Goal: Information Seeking & Learning: Find specific fact

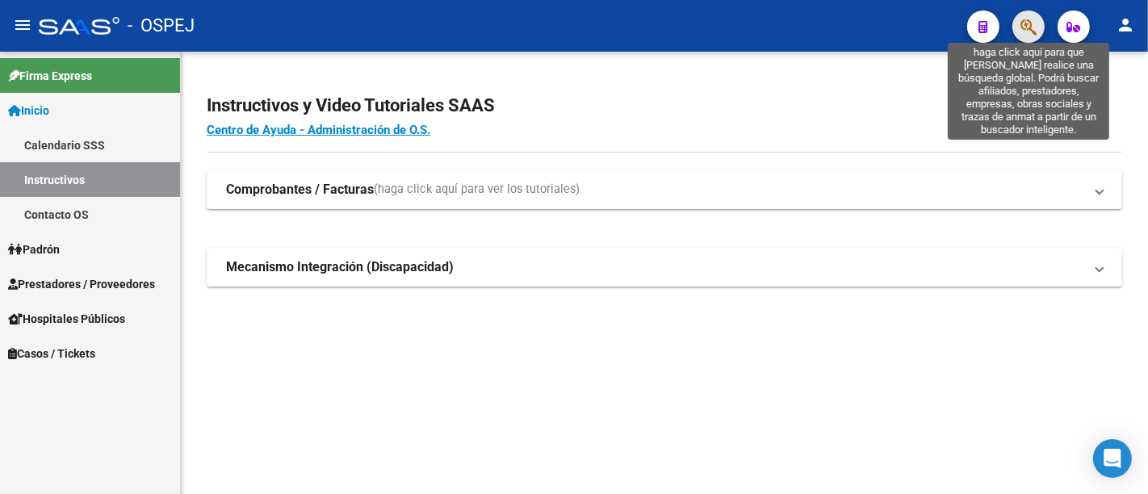
click at [1024, 24] on icon "button" at bounding box center [1029, 27] width 16 height 19
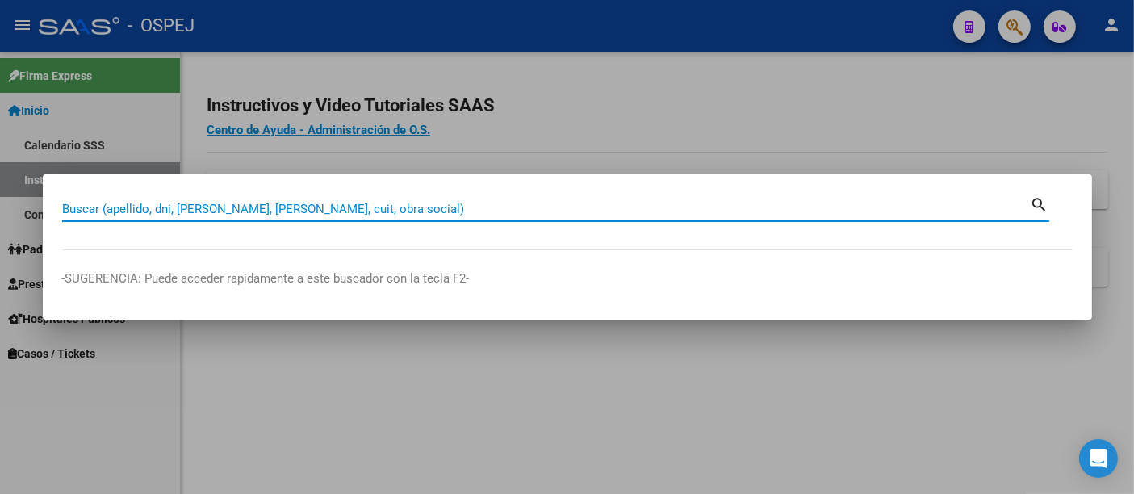
paste input "27-19048440-3"
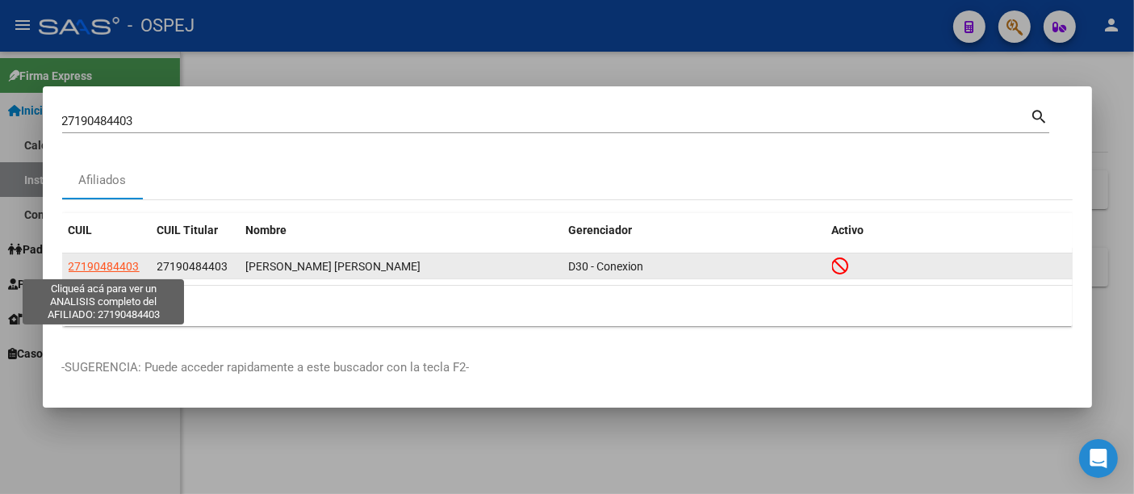
click at [94, 266] on span "27190484403" at bounding box center [104, 266] width 71 height 13
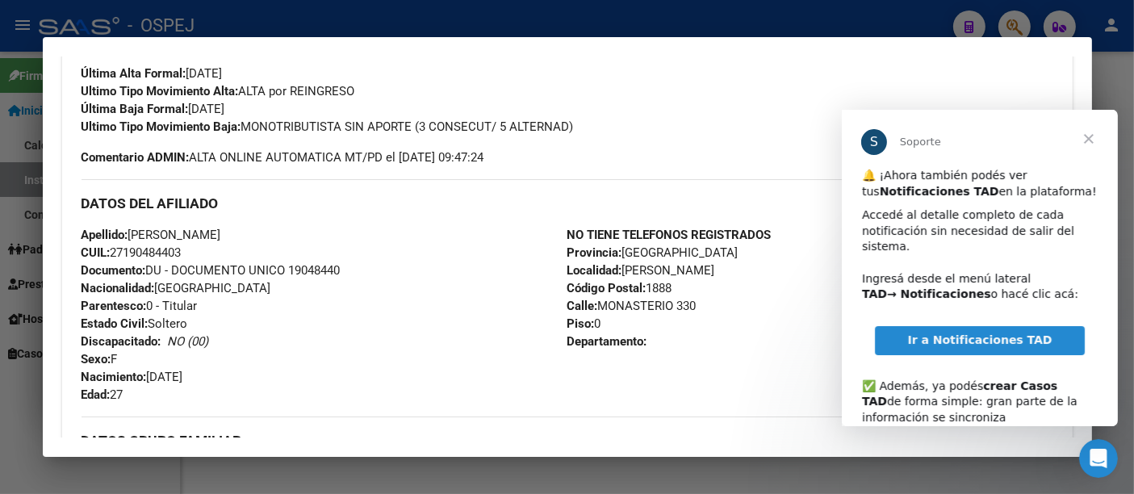
drag, startPoint x: 131, startPoint y: 233, endPoint x: 200, endPoint y: 250, distance: 71.3
click at [200, 250] on div "Apellido: [PERSON_NAME] CUIL: 27190484403 Documento: DU - DOCUMENTO UNICO 19048…" at bounding box center [325, 315] width 486 height 178
copy div "[PERSON_NAME] CUIL: 27190484403"
click at [345, 221] on div "DATOS DEL AFILIADO" at bounding box center [568, 202] width 972 height 47
click at [152, 252] on span "CUIL: 27190484403" at bounding box center [132, 252] width 100 height 15
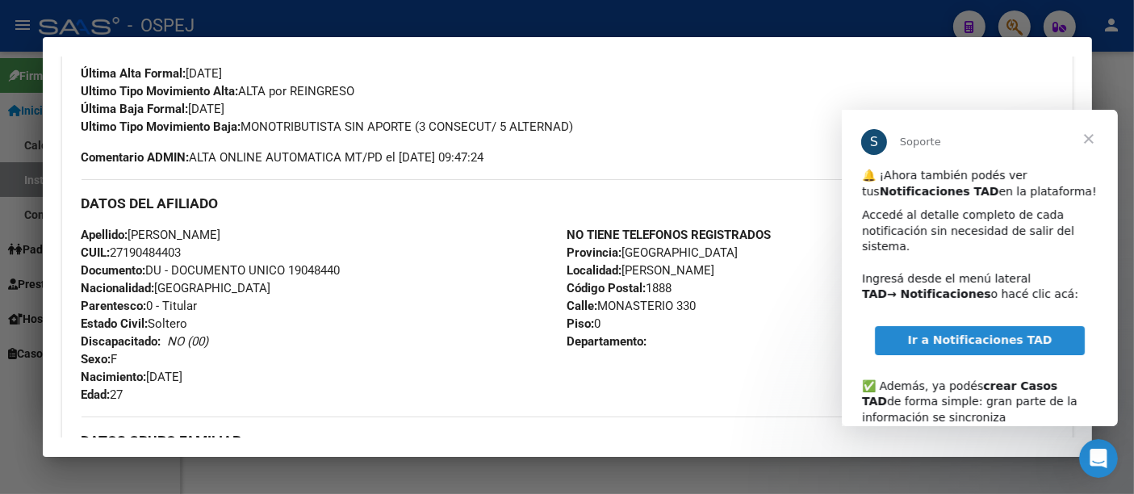
click at [152, 252] on span "CUIL: 27190484403" at bounding box center [132, 252] width 100 height 15
copy span "27190484403"
drag, startPoint x: 149, startPoint y: 245, endPoint x: 146, endPoint y: 257, distance: 11.8
copy span "27190484403"
click at [670, 17] on div at bounding box center [567, 247] width 1134 height 494
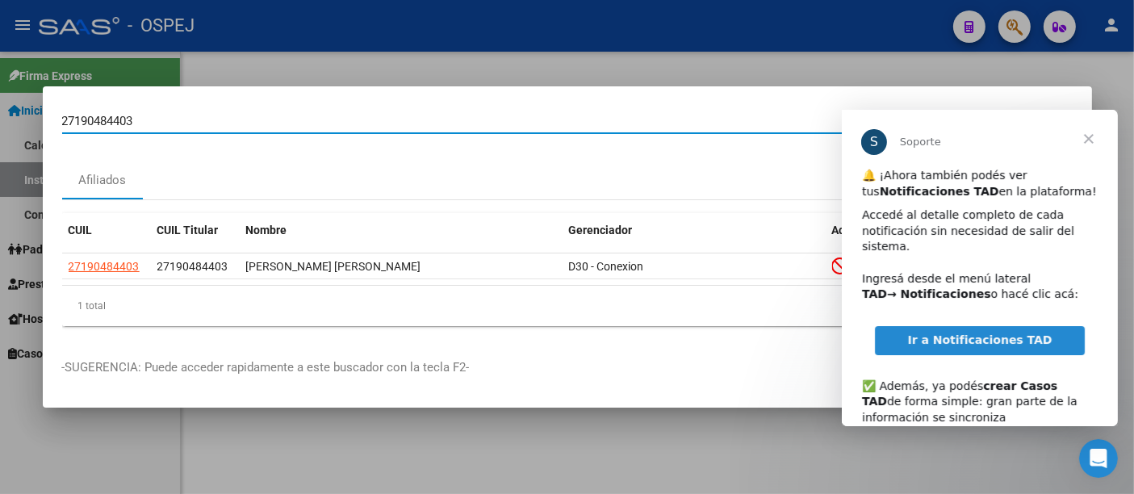
click at [424, 128] on input "27190484403" at bounding box center [546, 121] width 969 height 15
type input "2"
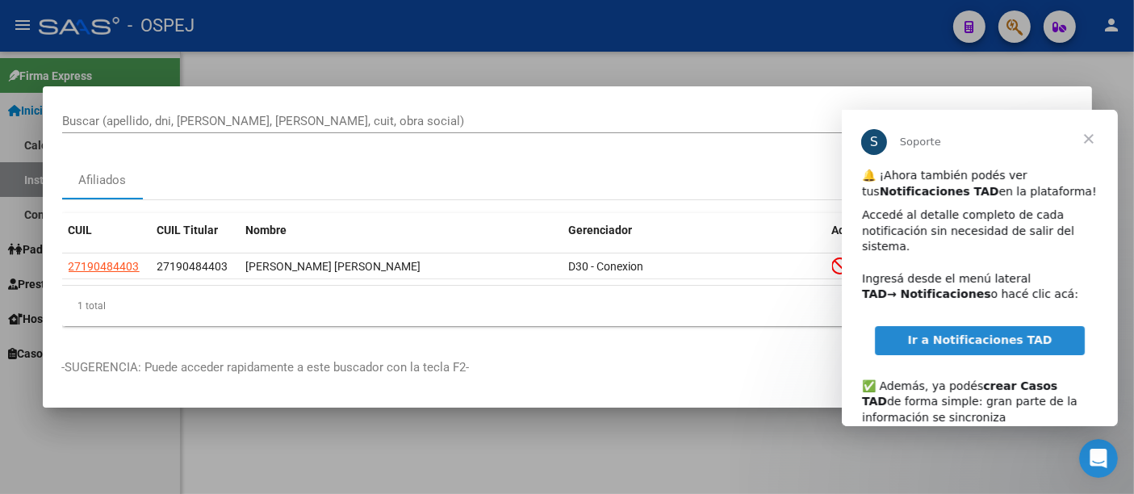
click at [1087, 136] on span "Cerrar" at bounding box center [1088, 139] width 58 height 58
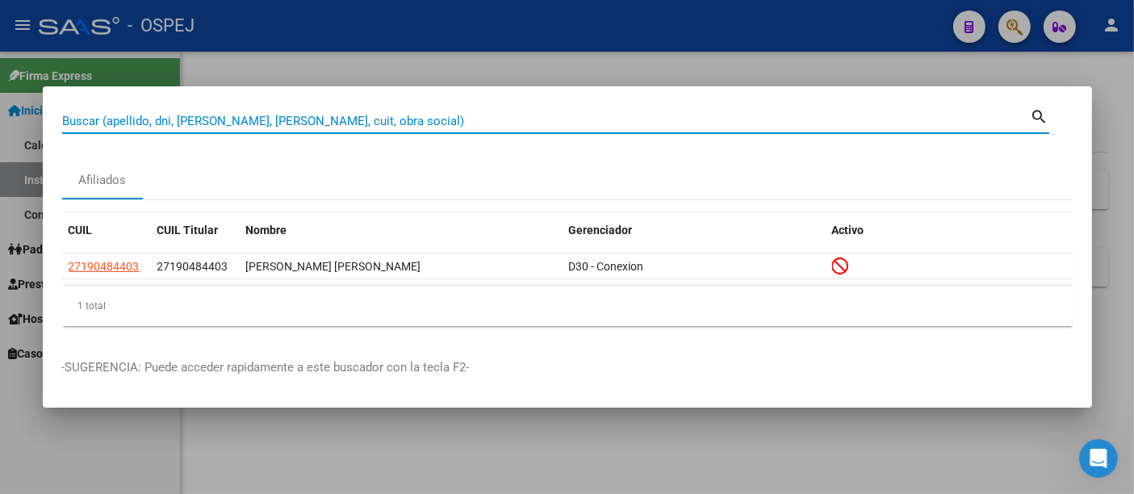
click at [302, 121] on input "Buscar (apellido, dni, [PERSON_NAME], [PERSON_NAME], cuit, obra social)" at bounding box center [546, 121] width 969 height 15
paste input "27398039772"
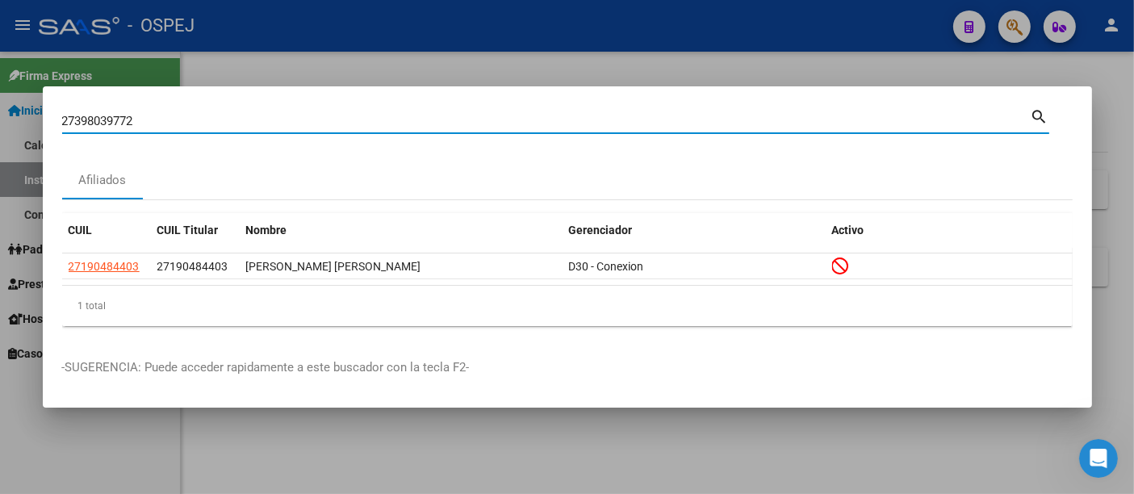
type input "27398039772"
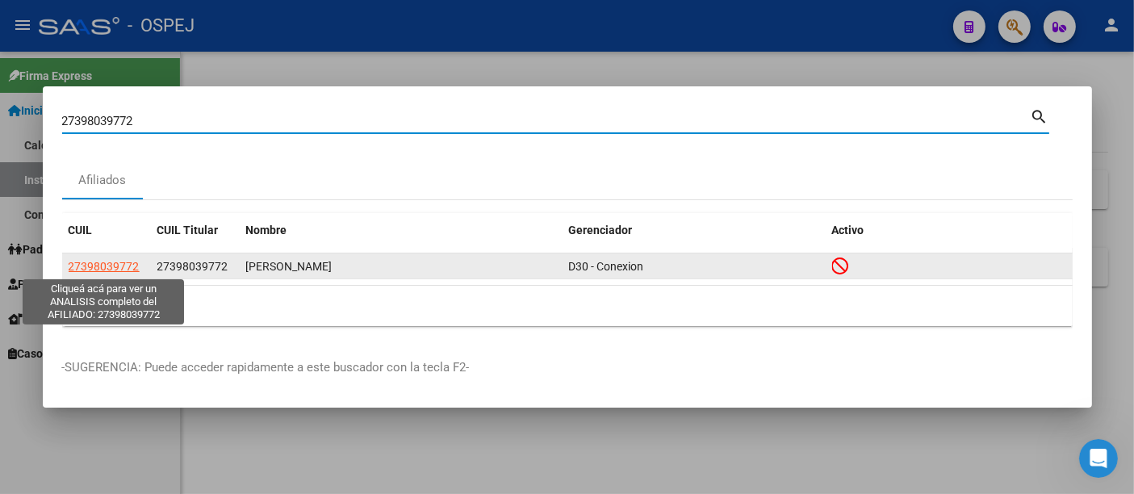
click at [108, 268] on span "27398039772" at bounding box center [104, 266] width 71 height 13
type textarea "27398039772"
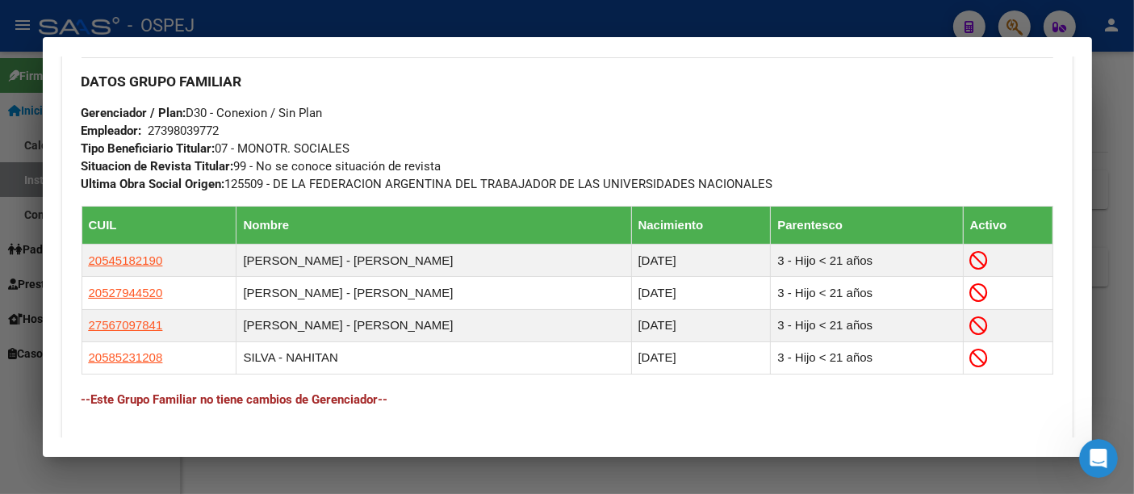
scroll to position [1042, 0]
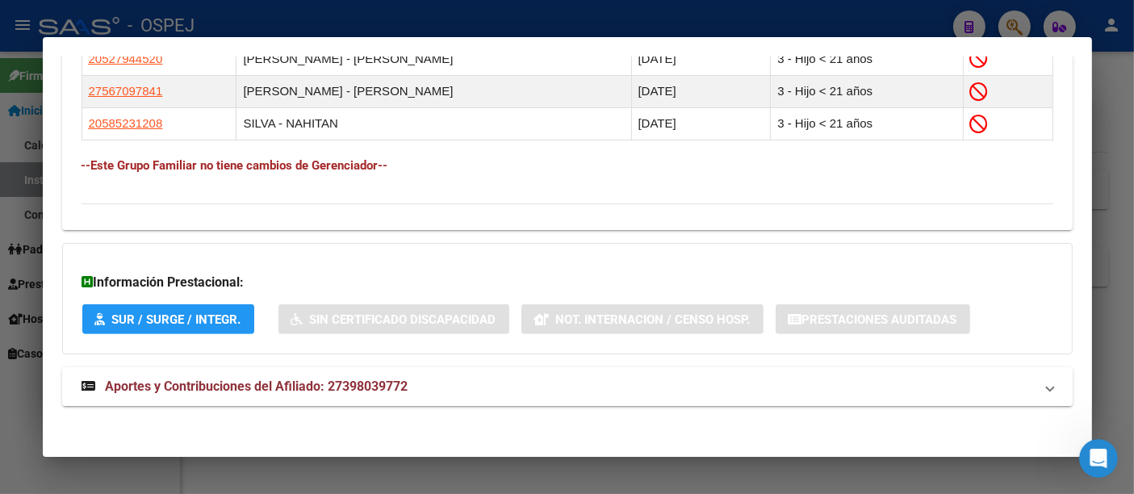
click at [359, 382] on span "Aportes y Contribuciones del Afiliado: 27398039772" at bounding box center [257, 386] width 303 height 15
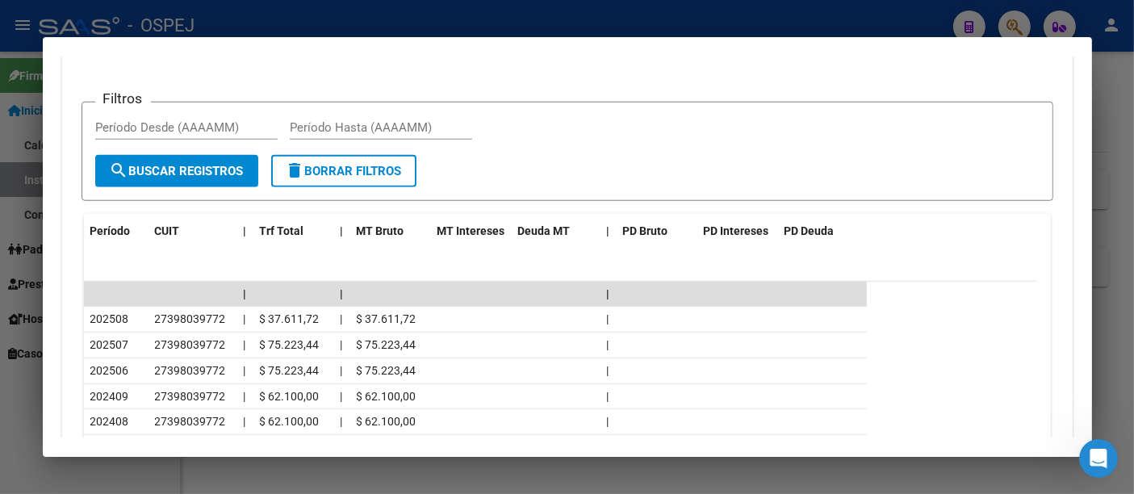
scroll to position [1400, 0]
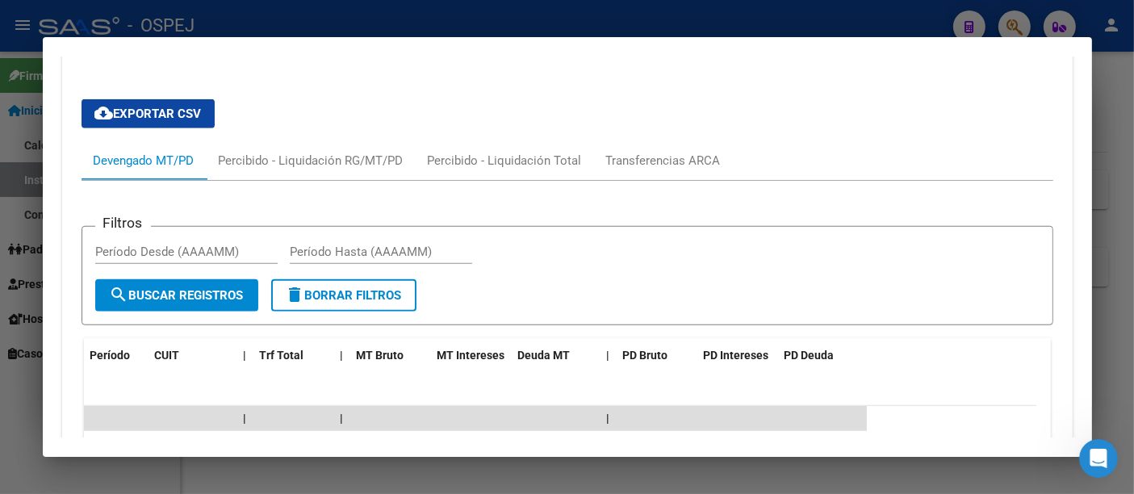
click at [388, 24] on div at bounding box center [567, 247] width 1134 height 494
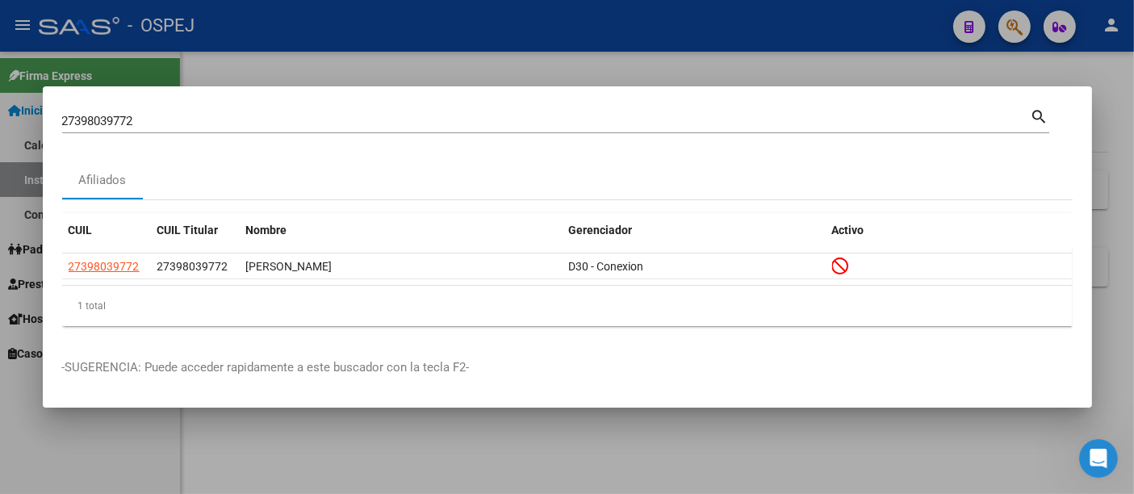
click at [370, 33] on div at bounding box center [567, 247] width 1134 height 494
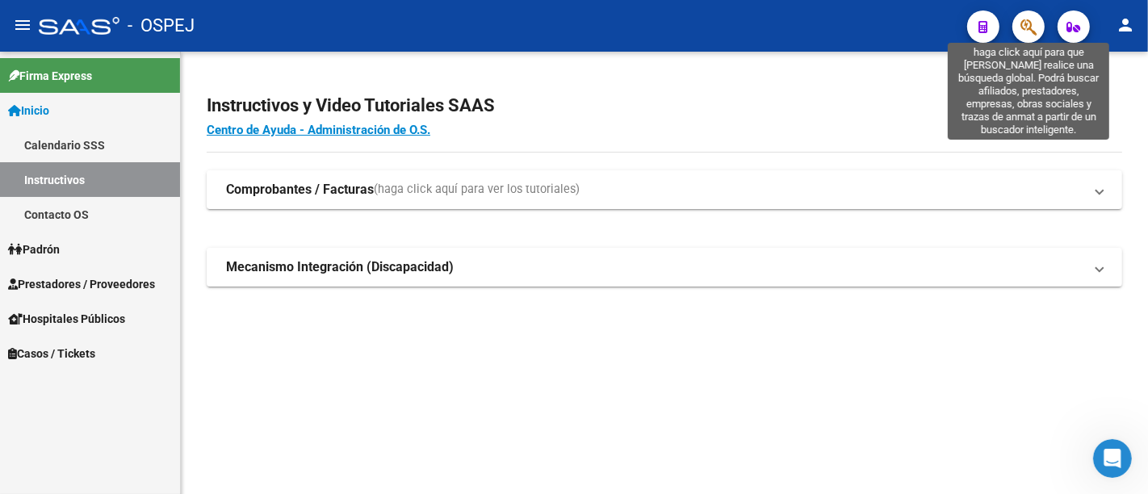
click at [1029, 22] on icon "button" at bounding box center [1029, 27] width 16 height 19
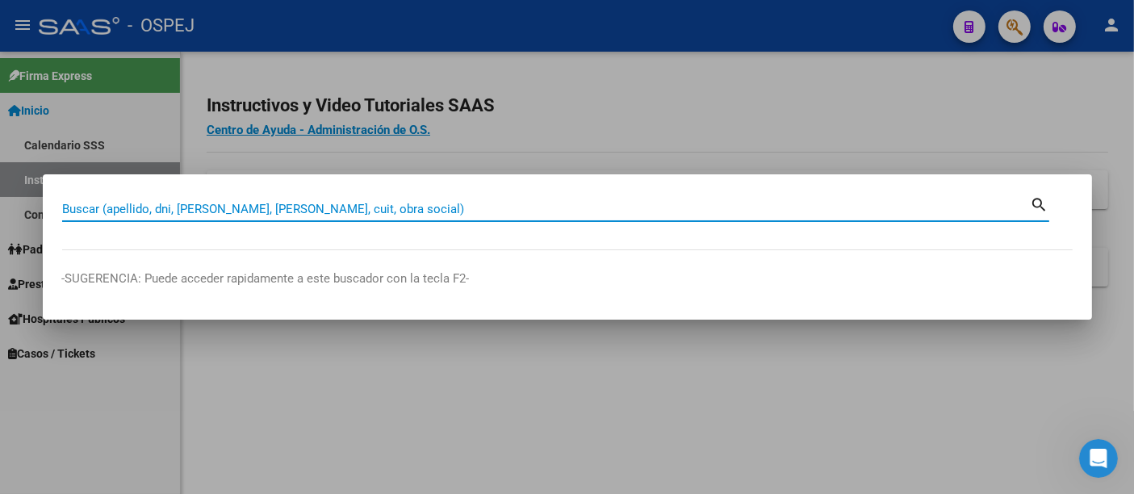
paste input "20221283695"
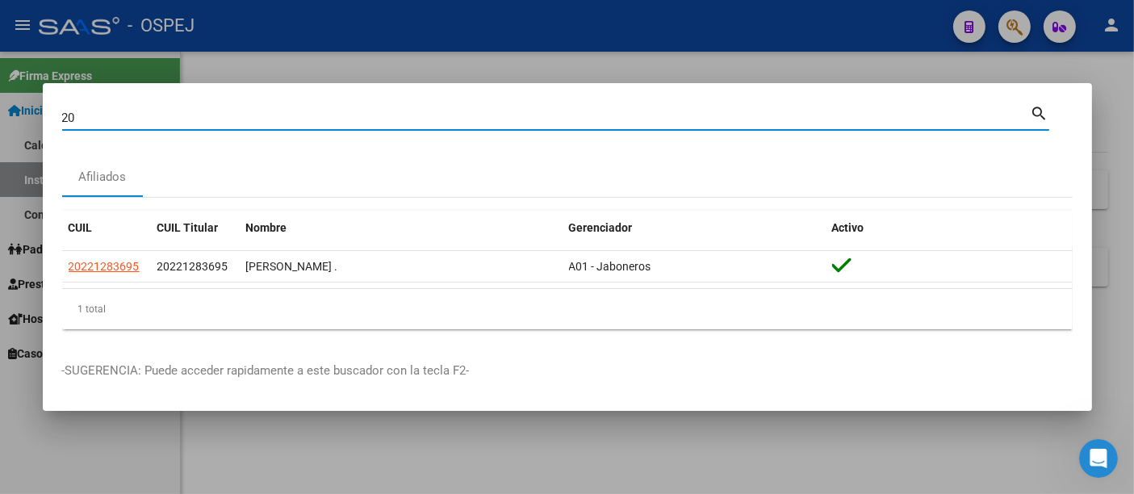
type input "2"
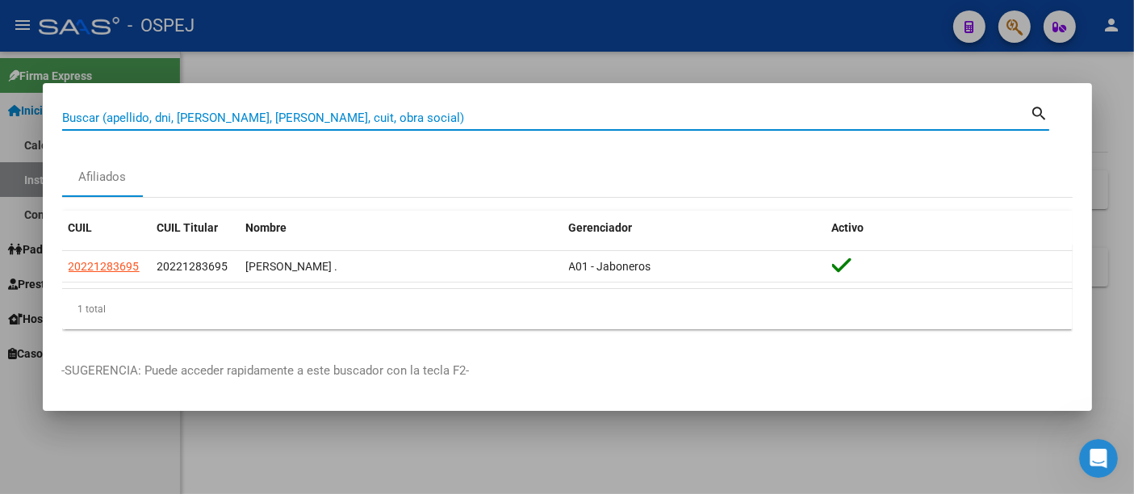
paste input "2724327060"
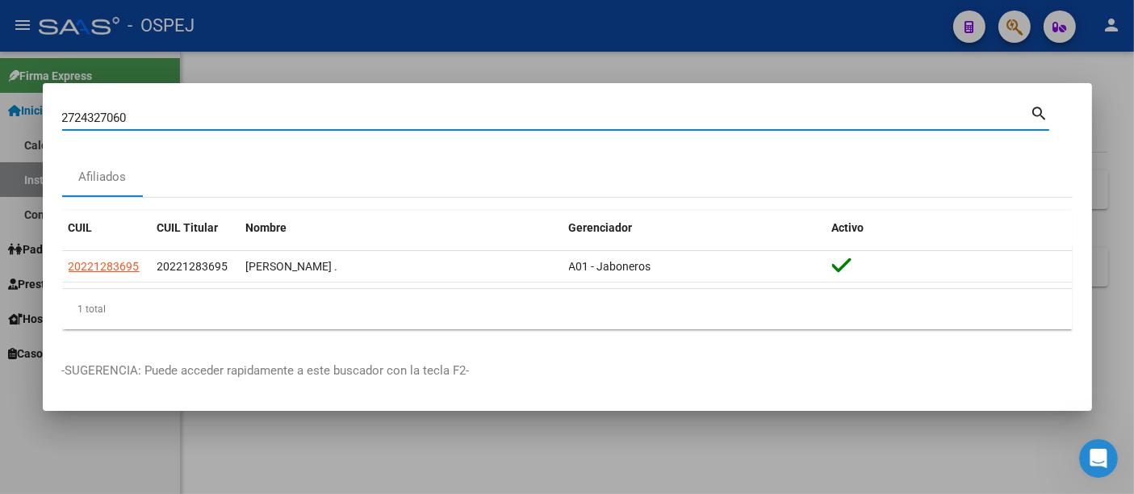
type input "2724327060"
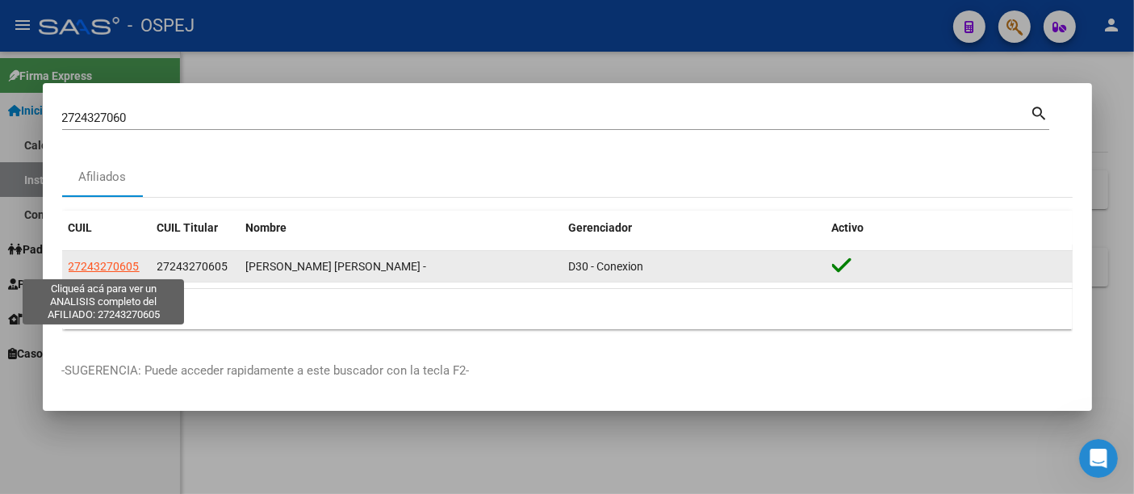
click at [107, 268] on span "27243270605" at bounding box center [104, 266] width 71 height 13
type textarea "27243270605"
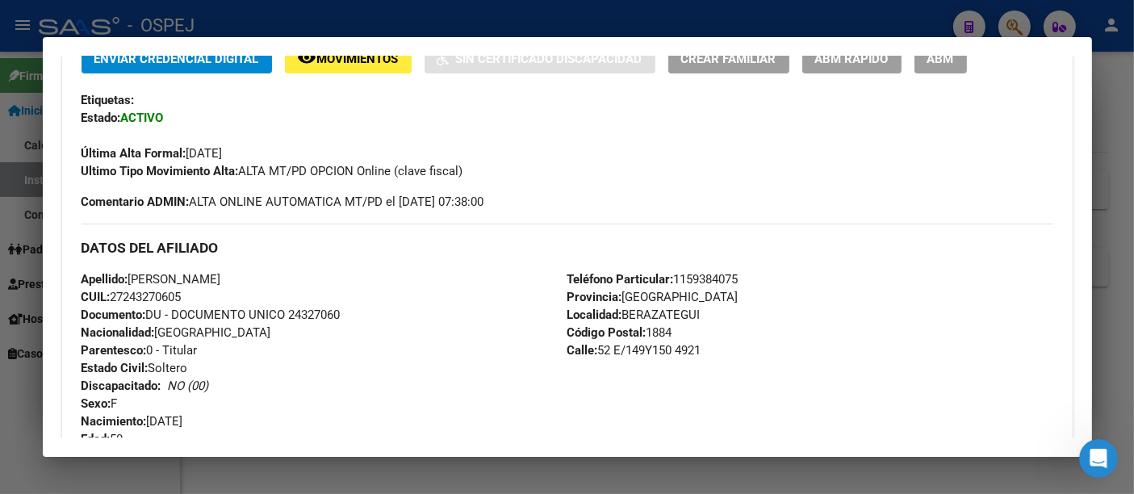
scroll to position [189, 0]
